Goal: Task Accomplishment & Management: Use online tool/utility

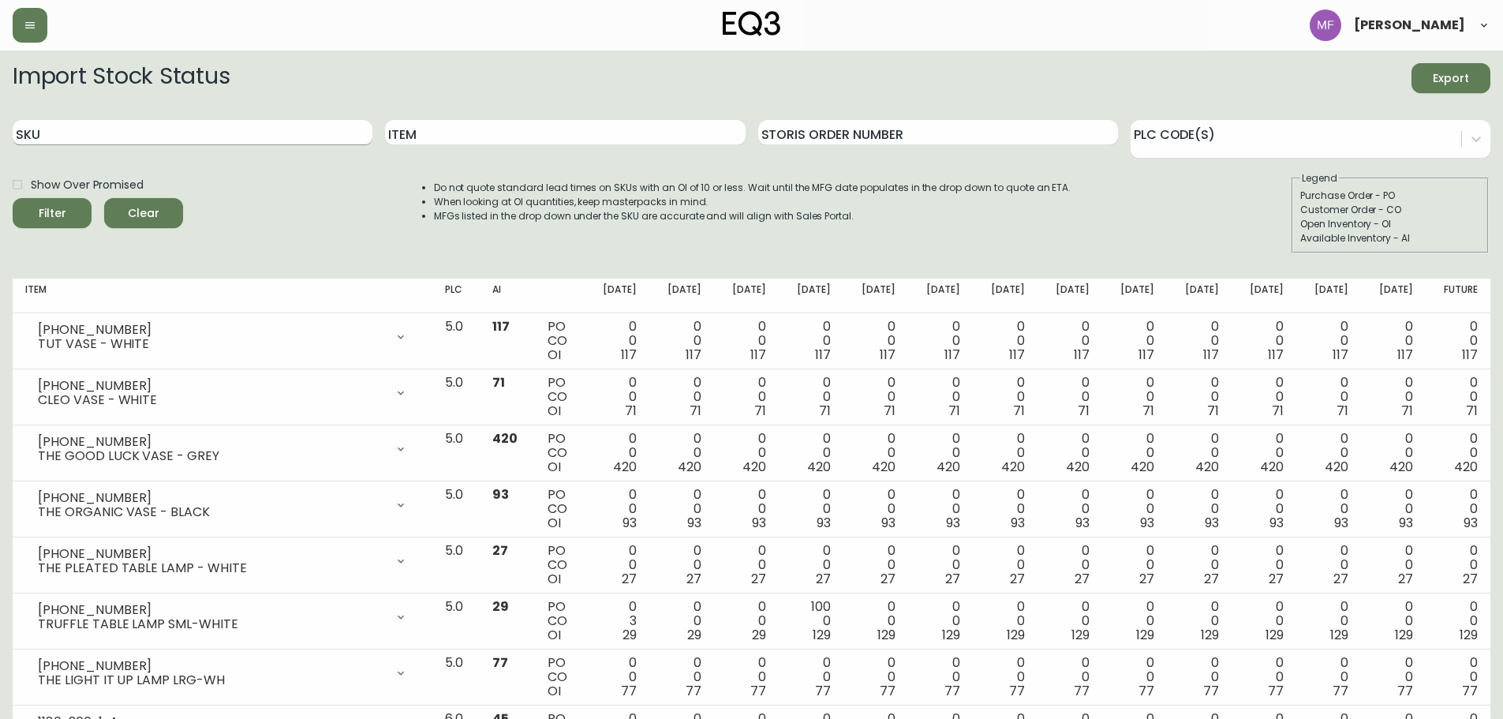
click at [189, 136] on input "SKU" at bounding box center [193, 132] width 360 height 25
paste input "7220-300-5-A"
click at [13, 198] on button "Filter" at bounding box center [52, 213] width 79 height 30
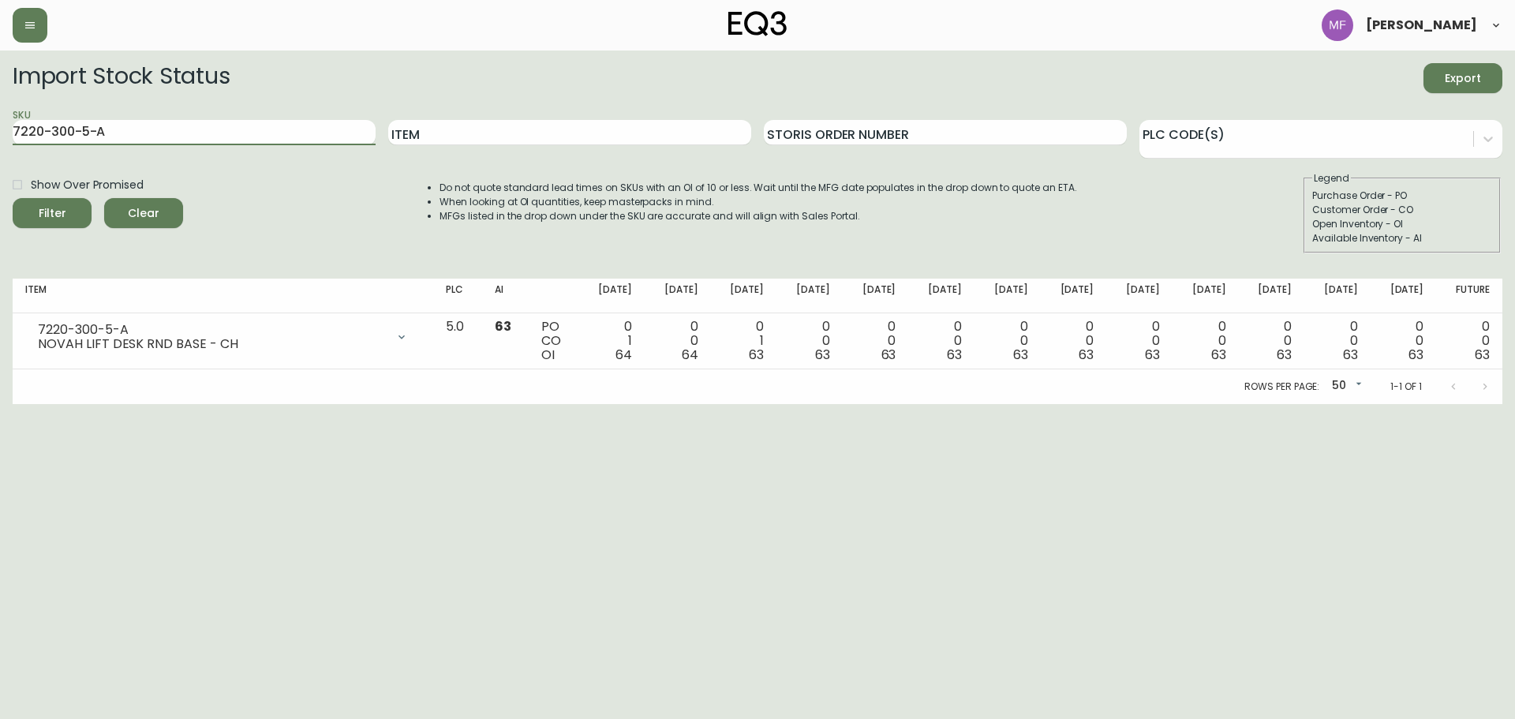
drag, startPoint x: 136, startPoint y: 129, endPoint x: -27, endPoint y: 135, distance: 162.6
click at [0, 135] on html "[PERSON_NAME] Import Stock Status Export SKU 7220-300-5-A Item Storis Order Num…" at bounding box center [757, 202] width 1515 height 404
paste input "101-13-B"
type input "7220-101-13-B"
click at [13, 198] on button "Filter" at bounding box center [52, 213] width 79 height 30
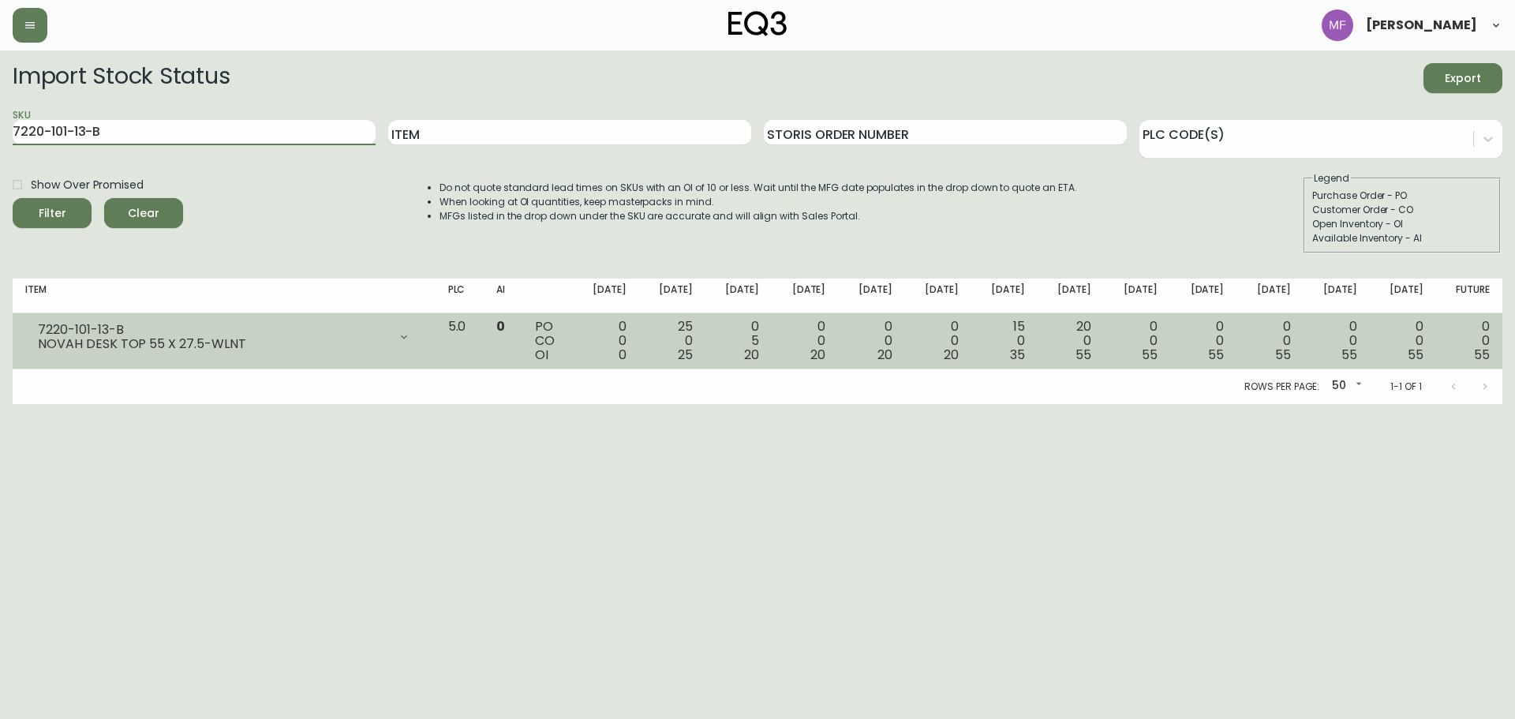
click at [410, 334] on icon at bounding box center [404, 337] width 13 height 13
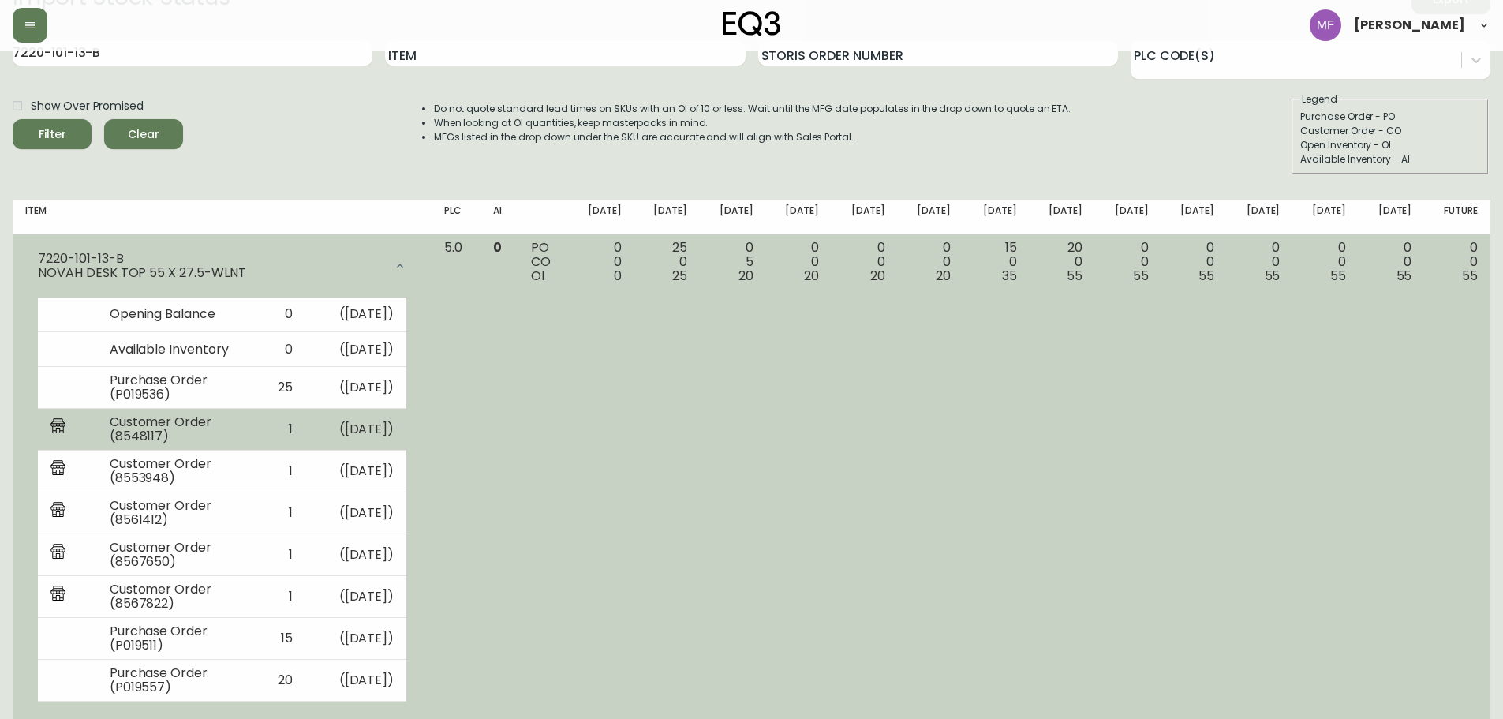
scroll to position [116, 0]
